Goal: Obtain resource: Download file/media

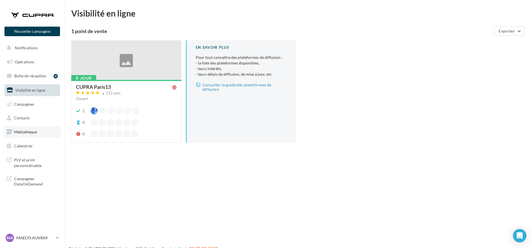
click at [22, 133] on span "Médiathèque" at bounding box center [25, 132] width 23 height 5
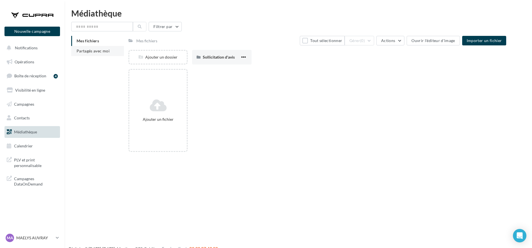
click at [91, 48] on span "Partagés avec moi" at bounding box center [93, 50] width 33 height 5
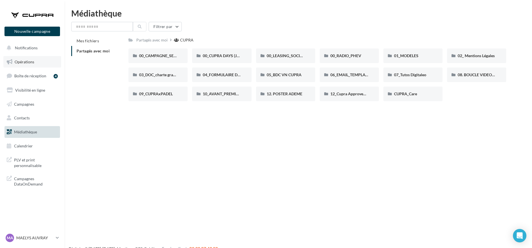
click at [21, 59] on link "Opérations" at bounding box center [32, 62] width 58 height 12
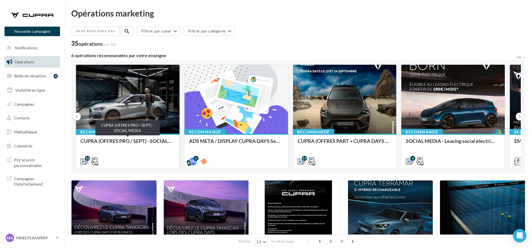
click at [131, 145] on div "CUPRA (OFFRES PRO / SEPT) - SOCIAL MEDIA" at bounding box center [127, 143] width 94 height 11
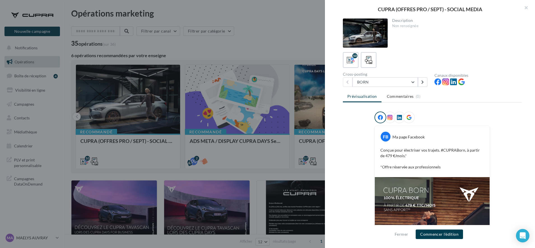
click at [251, 47] on div at bounding box center [267, 124] width 535 height 248
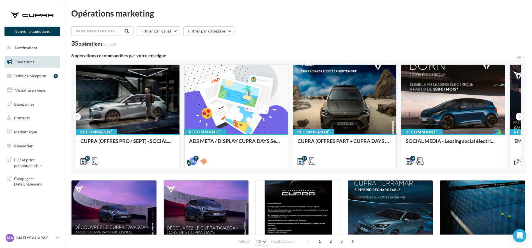
click at [251, 47] on div "35 opérations (sur 36)" at bounding box center [298, 43] width 454 height 7
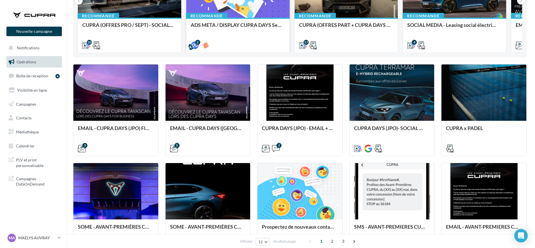
scroll to position [116, 0]
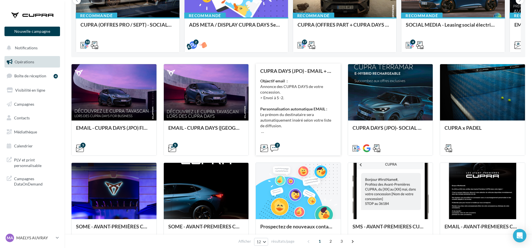
click at [281, 112] on div "Objectif email : Annonce des CUPRA DAYS de votre concession. > Envoi à S -2. Pe…" at bounding box center [298, 106] width 76 height 56
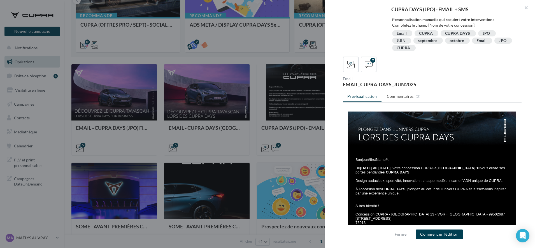
scroll to position [47, 0]
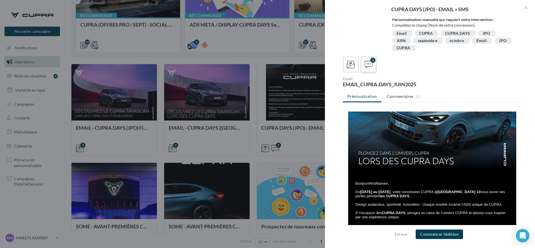
click at [367, 65] on icon at bounding box center [369, 65] width 8 height 8
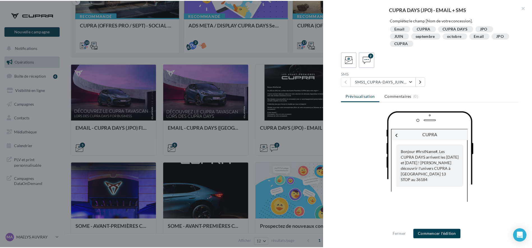
scroll to position [123, 0]
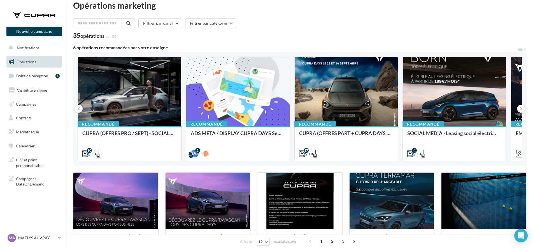
scroll to position [7, 0]
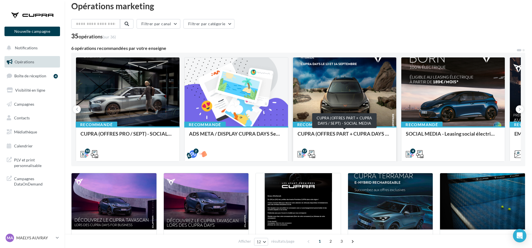
click at [357, 133] on div "CUPRA (OFFRES PART + CUPRA DAYS / SEPT) - SOCIAL MEDIA" at bounding box center [344, 136] width 94 height 11
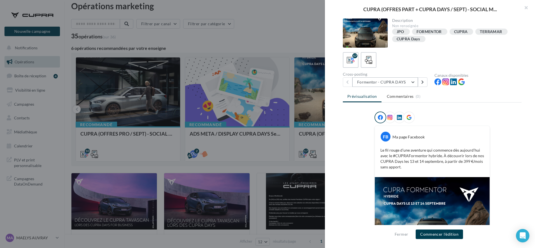
click at [376, 81] on button "Formentor - CUPRA DAYS" at bounding box center [386, 82] width 66 height 10
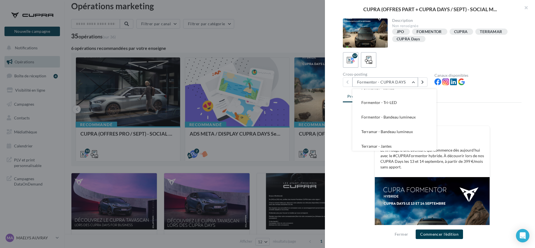
scroll to position [0, 0]
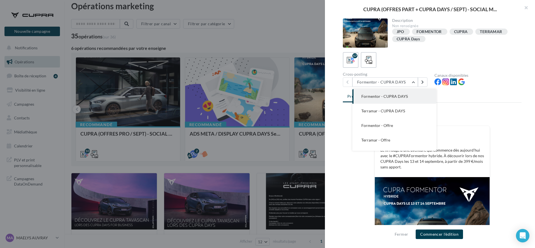
click at [366, 95] on span "Formentor - CUPRA DAYS" at bounding box center [385, 96] width 47 height 5
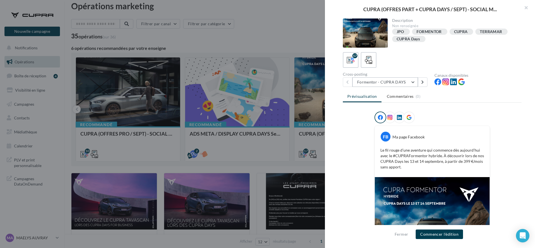
click at [371, 84] on button "Formentor - CUPRA DAYS" at bounding box center [386, 82] width 66 height 10
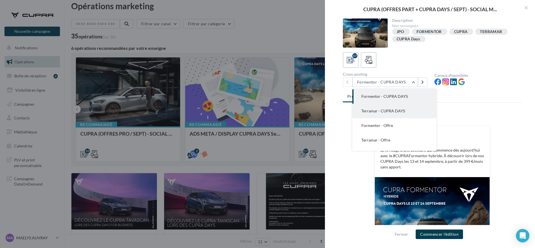
click at [377, 115] on button "Terramar - CUPRA DAYS" at bounding box center [395, 111] width 84 height 15
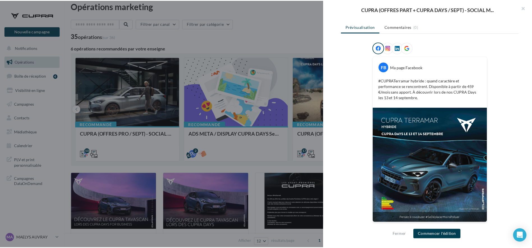
scroll to position [69, 0]
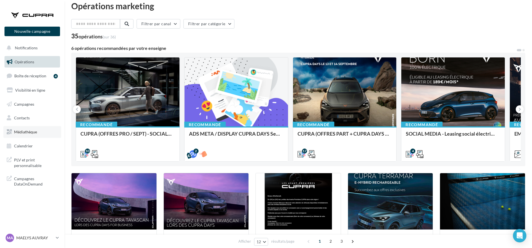
click at [24, 134] on span "Médiathèque" at bounding box center [25, 132] width 23 height 5
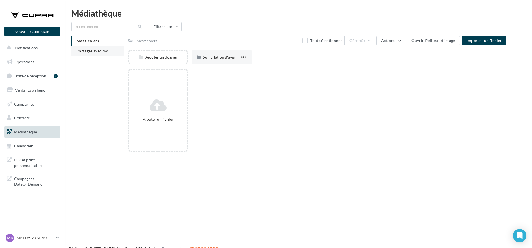
click at [102, 47] on li "Partagés avec moi" at bounding box center [97, 51] width 53 height 10
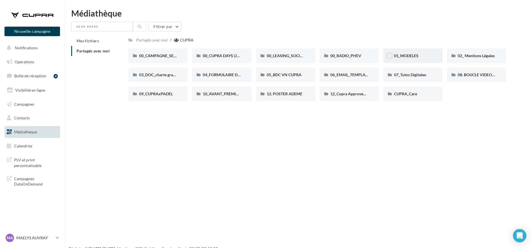
click at [414, 53] on span "01_MODELES" at bounding box center [406, 55] width 24 height 5
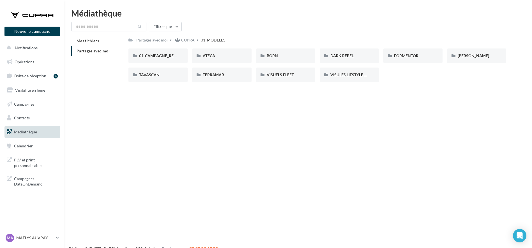
click at [102, 49] on span "Partagés avec moi" at bounding box center [93, 50] width 33 height 5
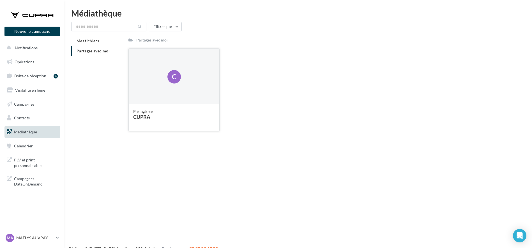
click at [161, 122] on div "Partagé par CUPRA" at bounding box center [174, 117] width 82 height 17
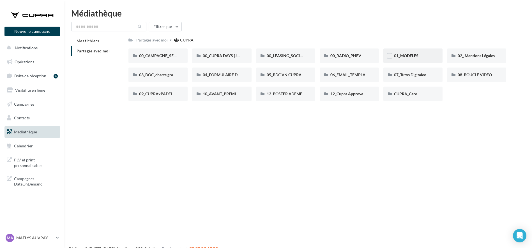
click at [410, 58] on div "01_MODELES" at bounding box center [413, 56] width 38 height 6
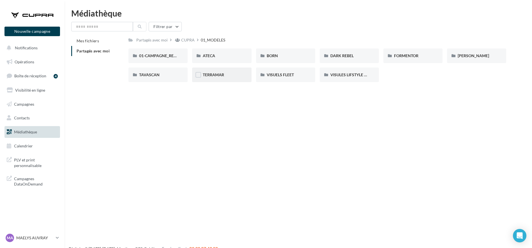
click at [218, 81] on div "TERRAMAR" at bounding box center [221, 75] width 59 height 15
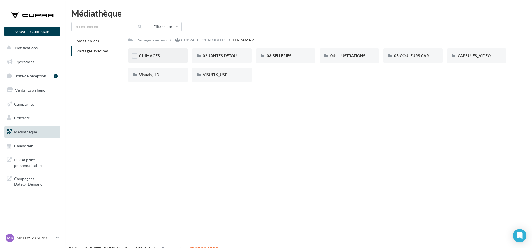
click at [164, 58] on div "01-IMAGES" at bounding box center [158, 56] width 38 height 6
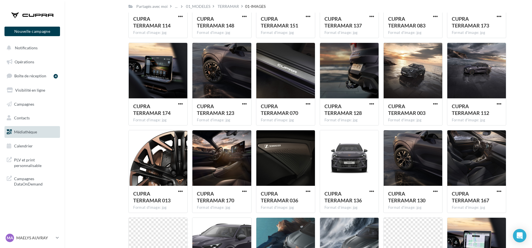
scroll to position [439, 0]
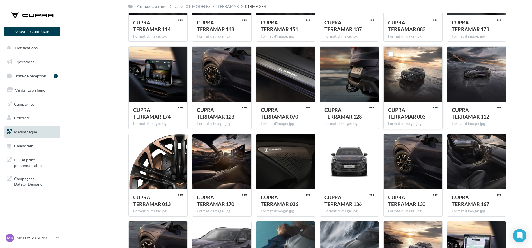
click at [437, 105] on span "button" at bounding box center [435, 107] width 5 height 5
click at [423, 120] on button "Télécharger" at bounding box center [411, 119] width 56 height 15
click at [21, 58] on link "Opérations" at bounding box center [32, 62] width 58 height 12
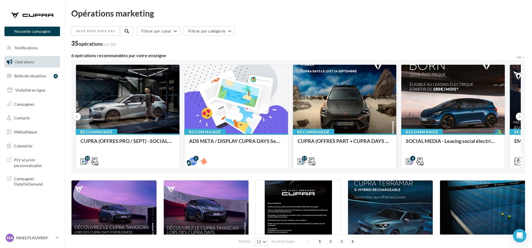
click at [320, 143] on div "CUPRA (OFFRES PART + CUPRA DAYS / SEPT) - SOCIAL MEDIA" at bounding box center [344, 143] width 94 height 11
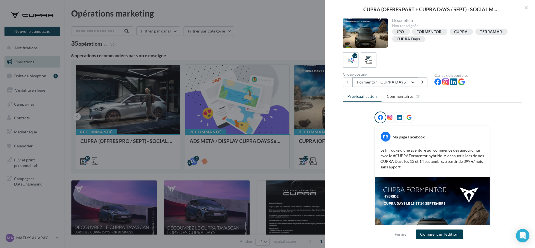
click at [396, 80] on button "Formentor - CUPRA DAYS" at bounding box center [386, 82] width 66 height 10
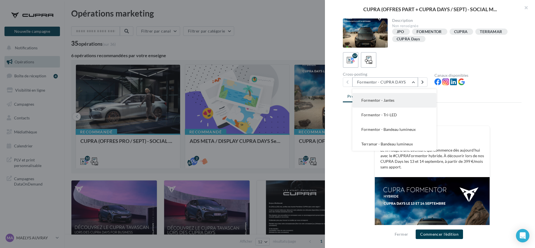
scroll to position [22, 0]
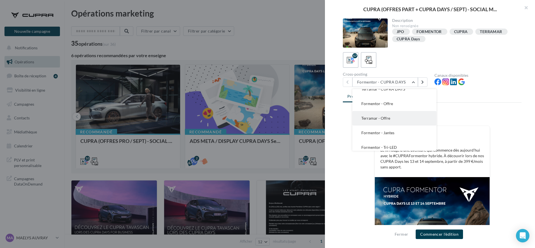
click at [380, 119] on span "Terramar - Offre" at bounding box center [376, 118] width 29 height 5
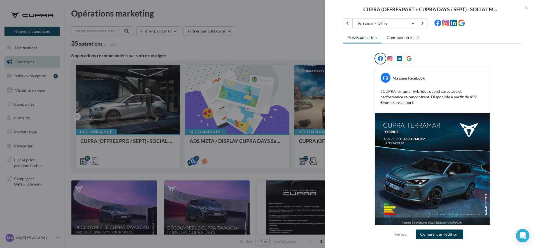
scroll to position [64, 0]
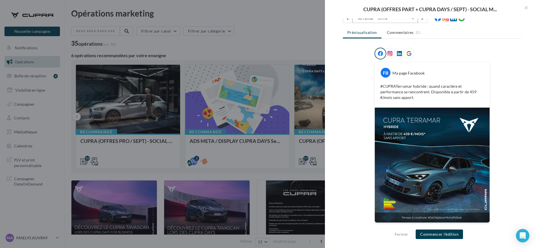
click at [385, 21] on button "Terramar - Offre" at bounding box center [386, 18] width 66 height 10
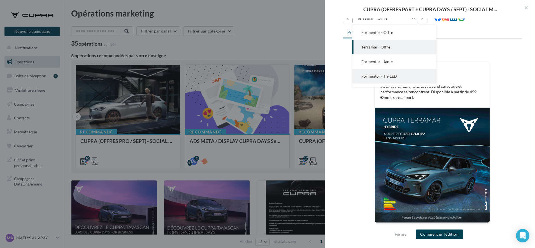
scroll to position [186, 0]
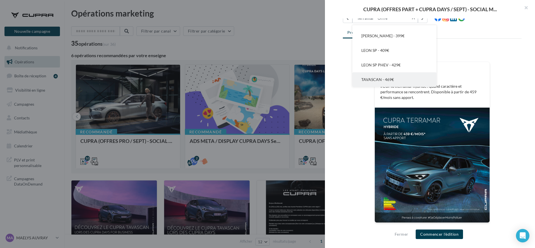
click at [381, 78] on span "TAVASCAN - 469€" at bounding box center [378, 79] width 33 height 5
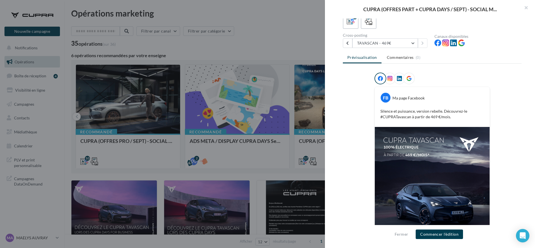
scroll to position [26, 0]
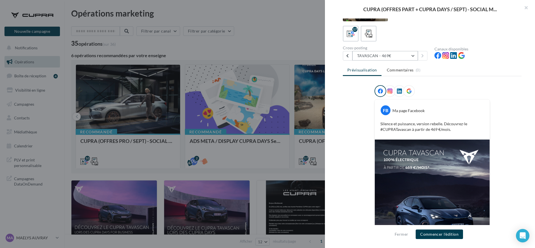
click at [367, 53] on button "TAVASCAN - 469€" at bounding box center [386, 56] width 66 height 10
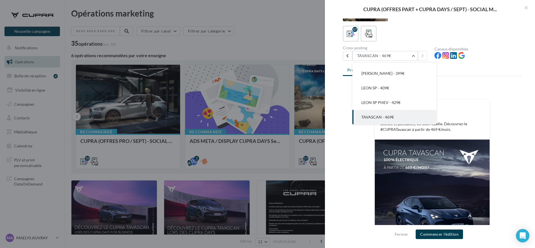
drag, startPoint x: 390, startPoint y: 96, endPoint x: 375, endPoint y: 101, distance: 15.2
click at [375, 101] on span "LEON SP PHEV - 429€" at bounding box center [381, 102] width 39 height 5
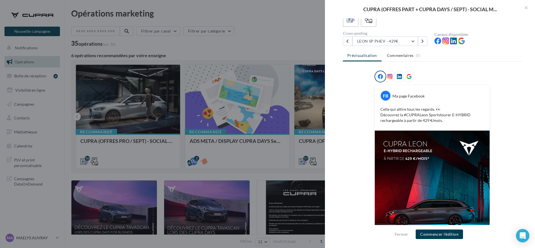
scroll to position [41, 0]
click at [361, 42] on button "LEON SP PHEV - 429€" at bounding box center [386, 42] width 66 height 10
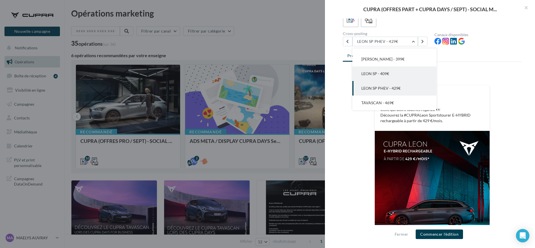
click at [360, 74] on button "LEON SP - 409€" at bounding box center [395, 73] width 84 height 15
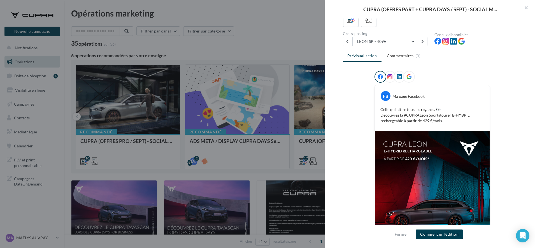
scroll to position [0, 0]
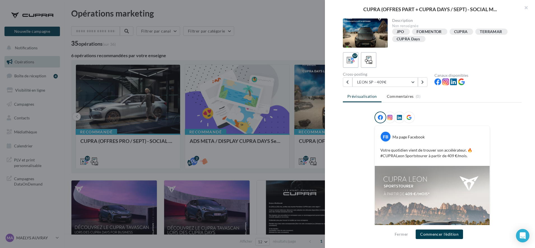
click at [507, 91] on div "Description Non renseignée JPO FORMENTOR CUPRA TERRAMAR CUPRA Days 17 Cross-pos…" at bounding box center [432, 125] width 215 height 212
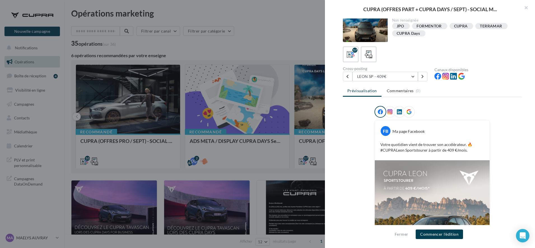
scroll to position [6, 0]
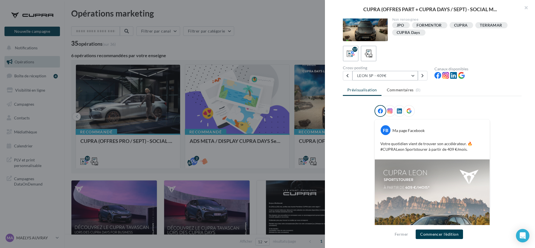
click at [382, 78] on button "LEON SP - 409€" at bounding box center [386, 76] width 66 height 10
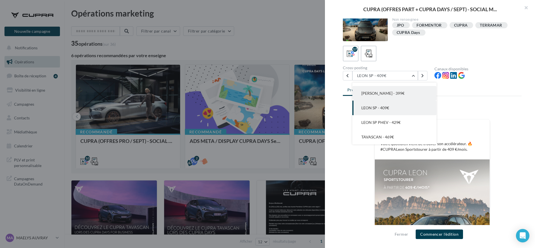
click at [377, 93] on span "[PERSON_NAME] - 399€" at bounding box center [383, 93] width 43 height 5
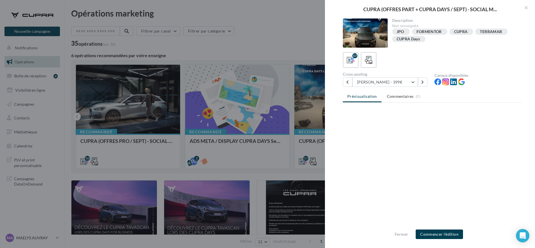
scroll to position [0, 0]
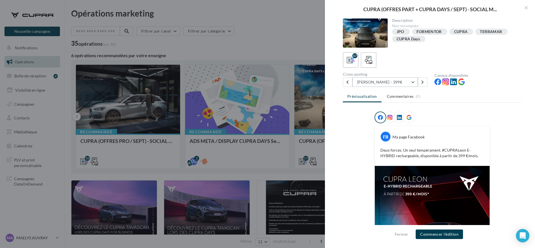
click at [375, 81] on button "[PERSON_NAME] - 399€" at bounding box center [386, 82] width 66 height 10
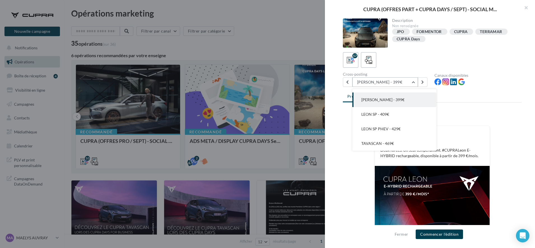
scroll to position [175, 0]
click at [377, 99] on button "LEON 5D - 369€" at bounding box center [395, 96] width 84 height 15
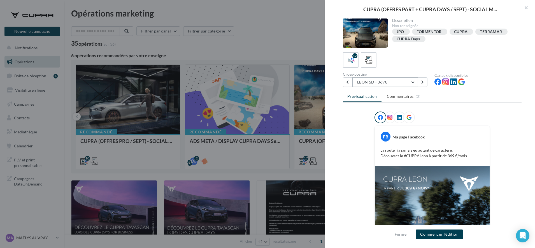
click at [369, 82] on button "LEON 5D - 369€" at bounding box center [386, 82] width 66 height 10
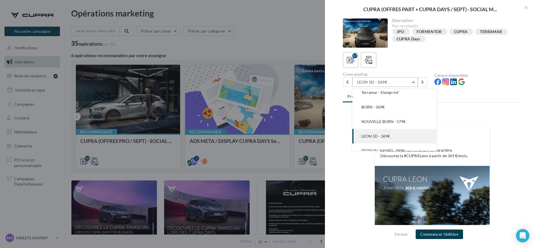
scroll to position [136, 0]
click at [380, 120] on span "NOUVELLE BORN - 579€" at bounding box center [384, 120] width 44 height 5
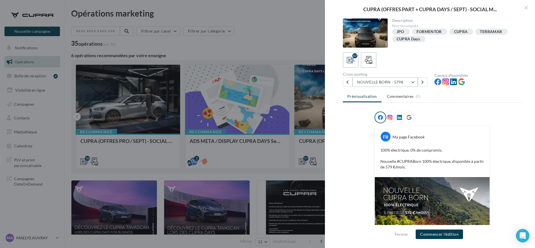
click at [362, 80] on button "NOUVELLE BORN - 579€" at bounding box center [386, 82] width 66 height 10
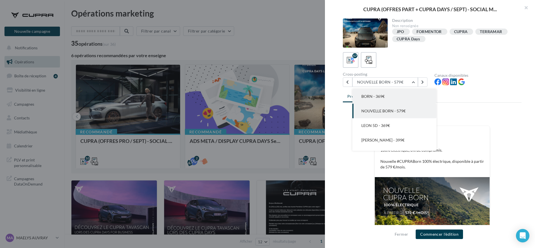
click at [369, 98] on span "BORN - 369€" at bounding box center [373, 96] width 23 height 5
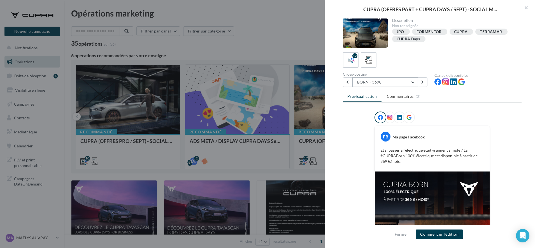
click at [365, 80] on button "BORN - 369€" at bounding box center [386, 82] width 66 height 10
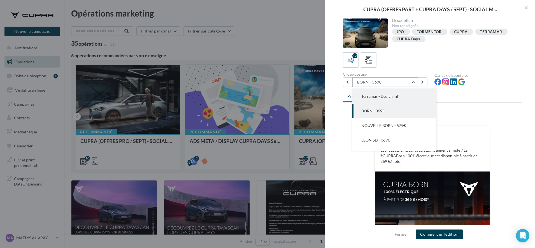
scroll to position [117, 0]
click at [374, 107] on button "Terramar - Design int'" at bounding box center [395, 110] width 84 height 15
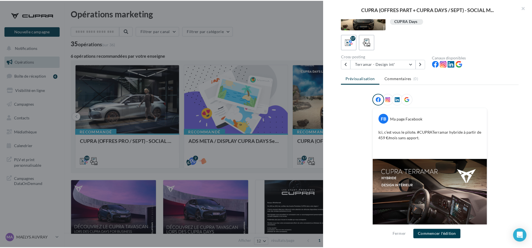
scroll to position [12, 0]
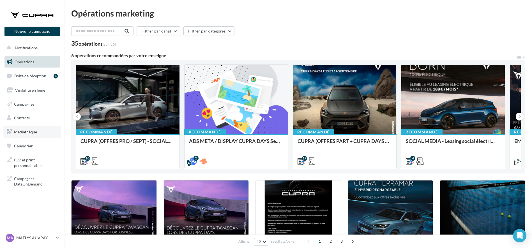
click at [27, 131] on span "Médiathèque" at bounding box center [25, 132] width 23 height 5
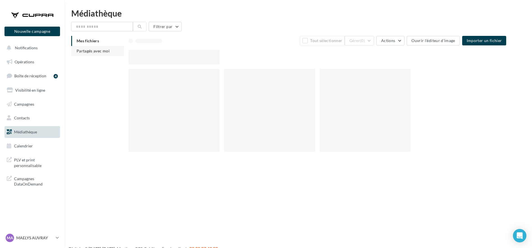
click at [93, 49] on span "Partagés avec moi" at bounding box center [93, 50] width 33 height 5
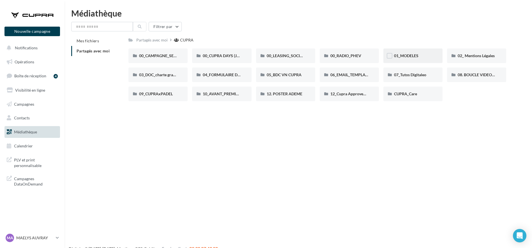
click at [425, 53] on div "01_MODELES" at bounding box center [413, 56] width 38 height 6
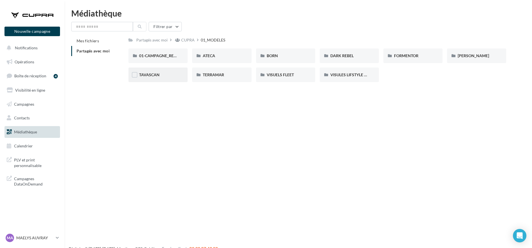
click at [163, 76] on div "TAVASCAN" at bounding box center [158, 75] width 38 height 6
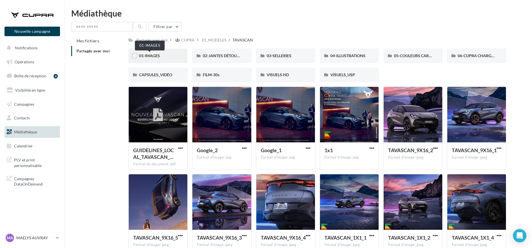
click at [159, 57] on span "01-IMAGES" at bounding box center [149, 55] width 21 height 5
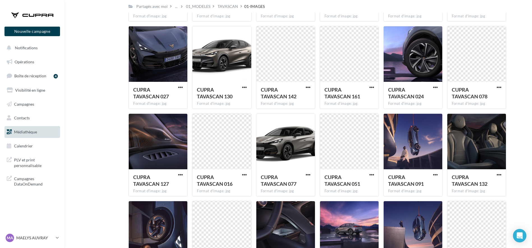
scroll to position [535, 0]
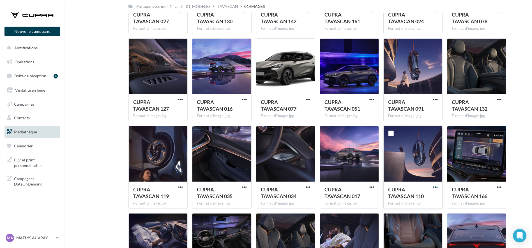
click at [435, 186] on span "button" at bounding box center [435, 187] width 5 height 5
click at [406, 196] on button "Télécharger" at bounding box center [411, 198] width 56 height 15
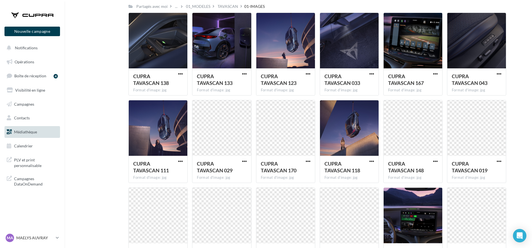
scroll to position [814, 0]
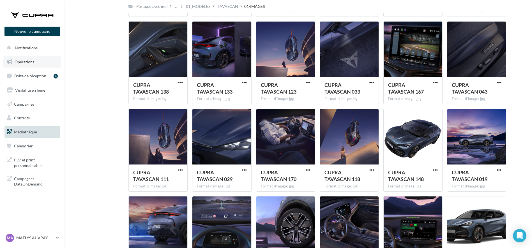
click at [27, 57] on link "Opérations" at bounding box center [32, 62] width 58 height 12
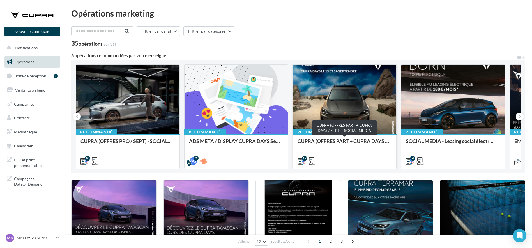
click at [362, 141] on div "CUPRA (OFFRES PART + CUPRA DAYS / SEPT) - SOCIAL MEDIA" at bounding box center [344, 143] width 94 height 11
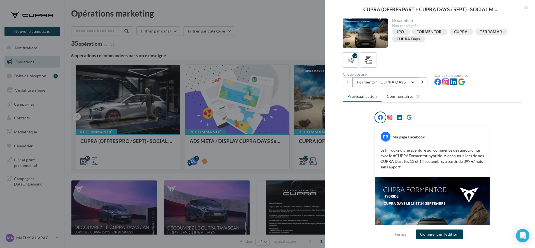
click at [369, 81] on button "Formentor - CUPRA DAYS" at bounding box center [386, 82] width 66 height 10
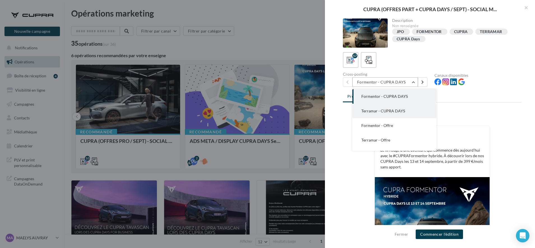
scroll to position [186, 0]
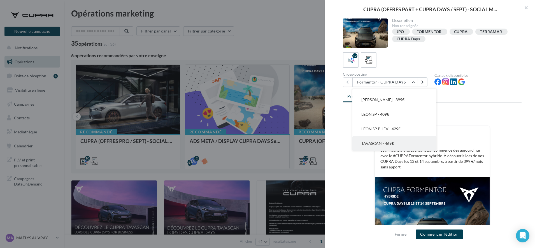
click at [376, 143] on span "TAVASCAN - 469€" at bounding box center [378, 143] width 33 height 5
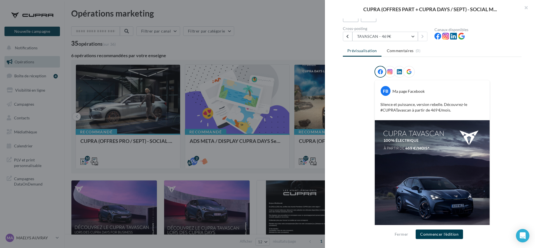
scroll to position [45, 0]
